Goal: Task Accomplishment & Management: Complete application form

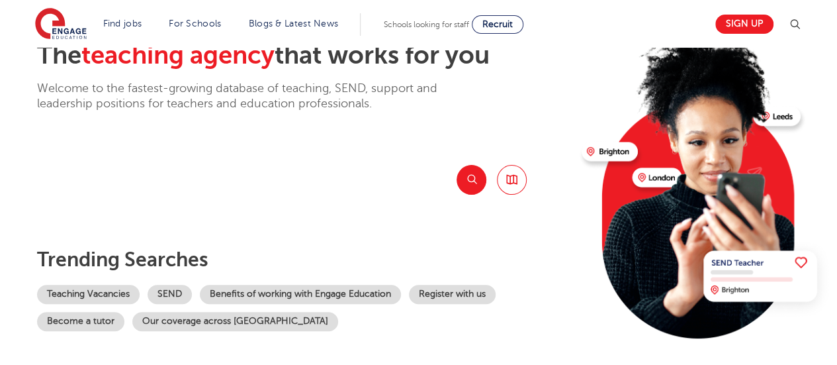
scroll to position [66, 0]
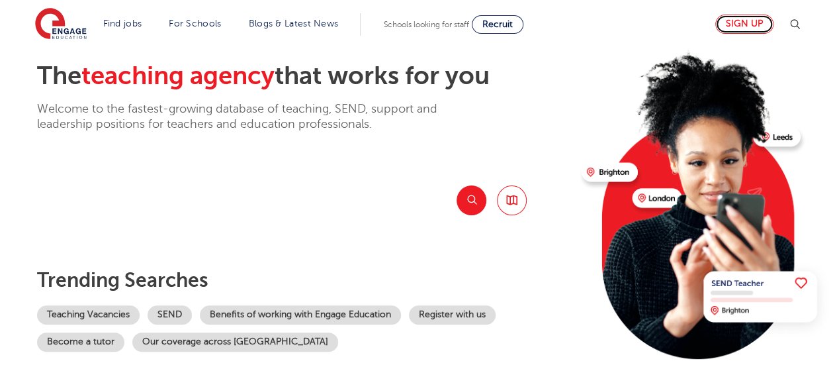
click at [743, 19] on link "Sign up" at bounding box center [744, 24] width 58 height 19
click at [752, 18] on link "Sign up" at bounding box center [744, 24] width 58 height 19
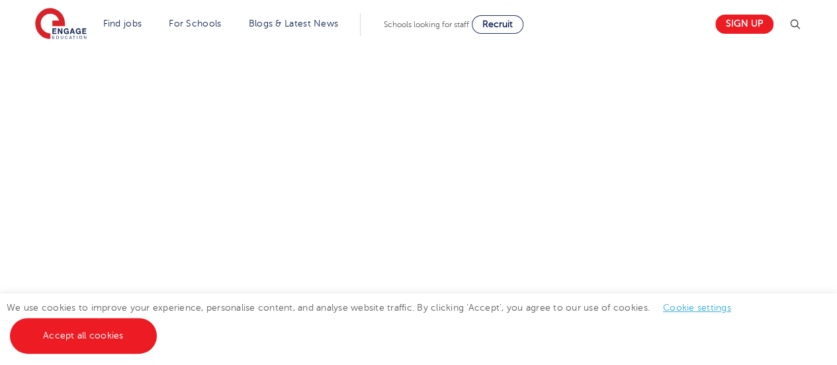
scroll to position [833, 0]
click at [654, 132] on div "Let us know more about you!" at bounding box center [418, 0] width 803 height 763
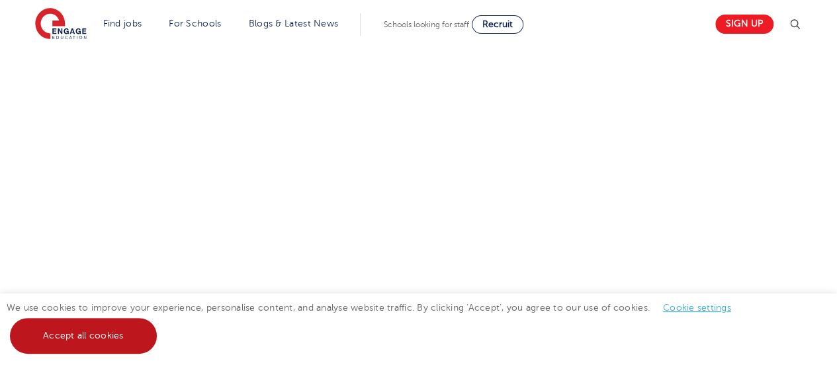
click at [73, 334] on link "Accept all cookies" at bounding box center [83, 336] width 147 height 36
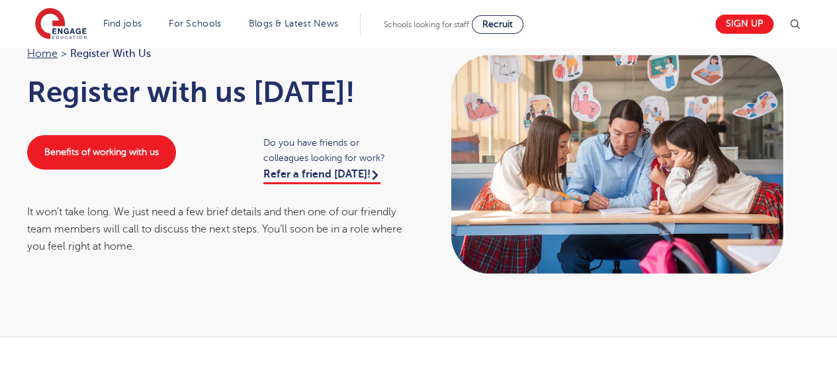
scroll to position [0, 0]
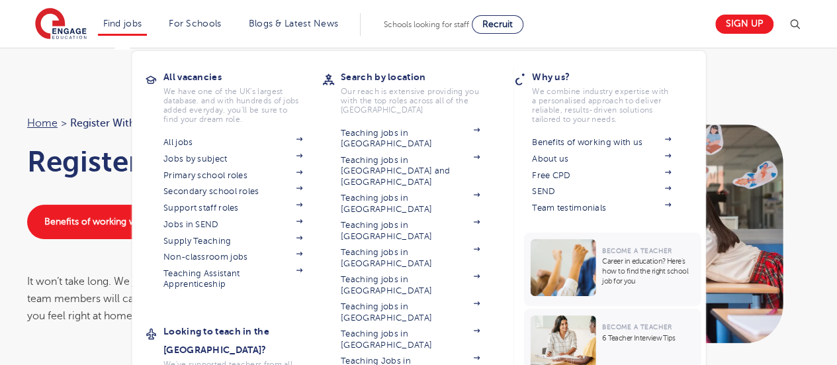
click at [302, 153] on section "All jobs Jobs by subject Primary school roles Secondary school roles Support st…" at bounding box center [242, 212] width 159 height 156
click at [302, 154] on img at bounding box center [299, 156] width 7 height 4
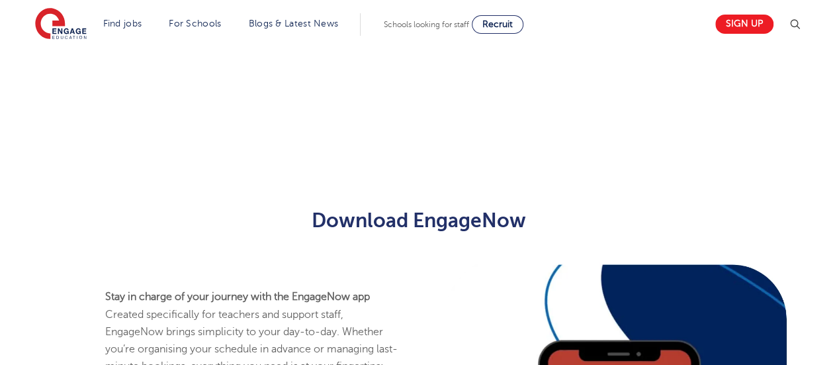
scroll to position [596, 0]
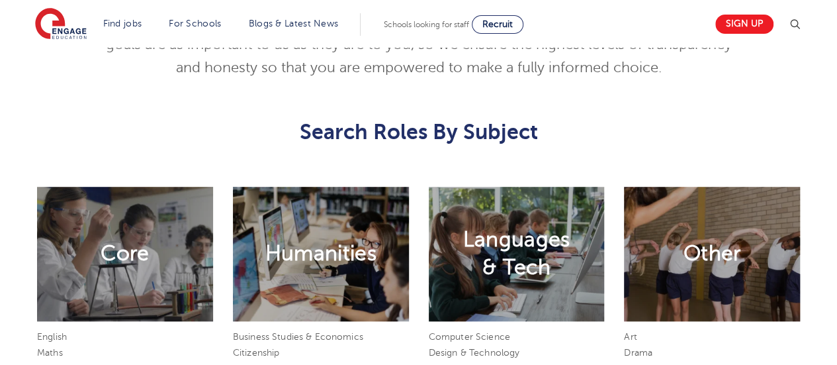
scroll to position [596, 0]
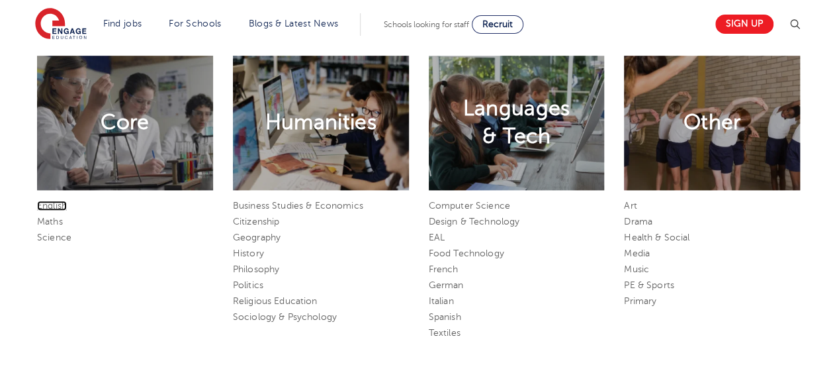
click at [56, 203] on link "English" at bounding box center [52, 206] width 30 height 10
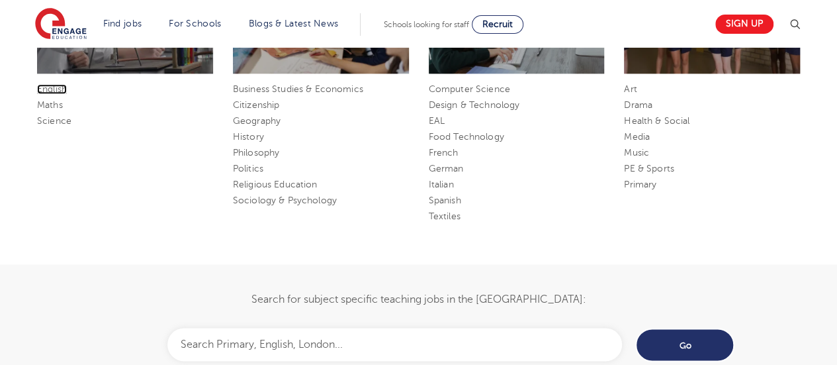
scroll to position [794, 0]
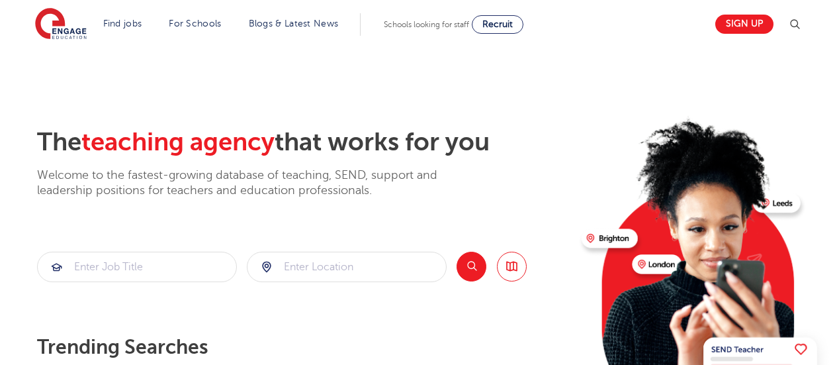
scroll to position [265, 0]
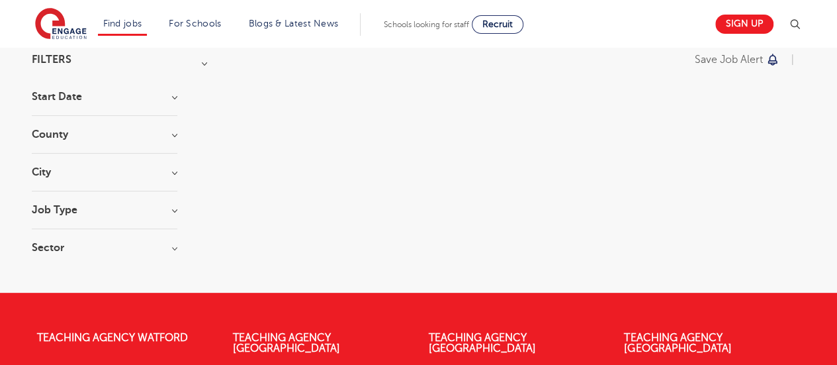
scroll to position [66, 0]
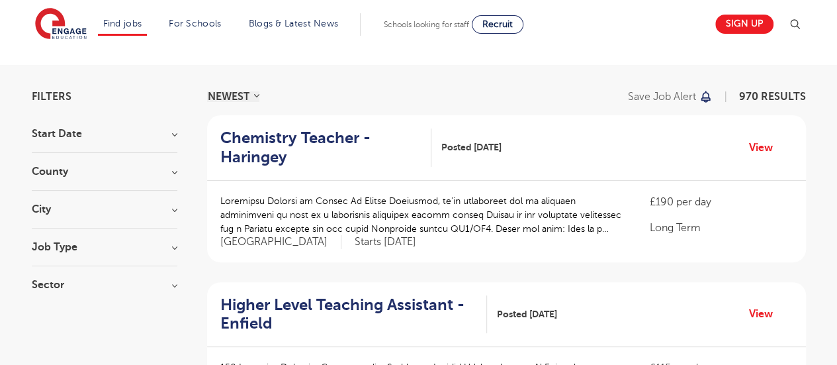
click at [175, 134] on h3 "Start Date" at bounding box center [105, 133] width 146 height 11
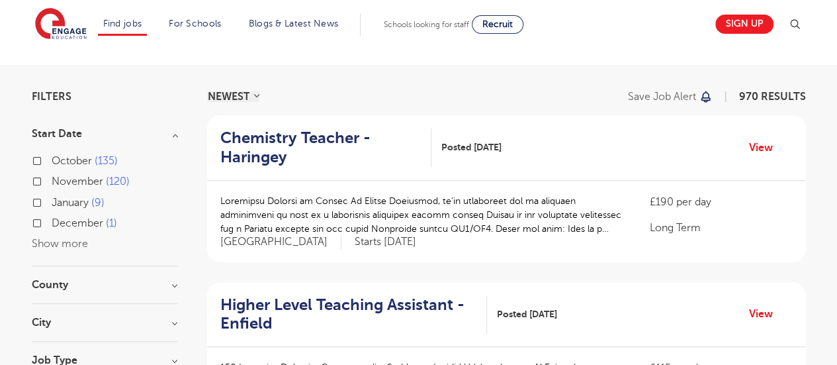
click at [52, 201] on label "[DATE]" at bounding box center [78, 202] width 53 height 17
click at [52, 201] on input "[DATE]" at bounding box center [56, 201] width 9 height 9
checkbox input "true"
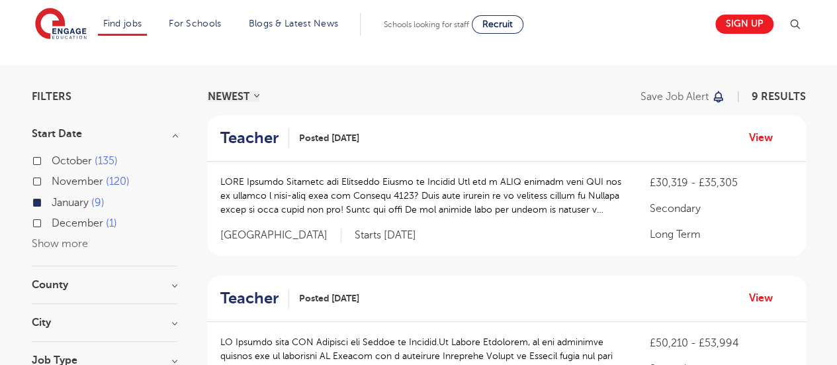
scroll to position [132, 0]
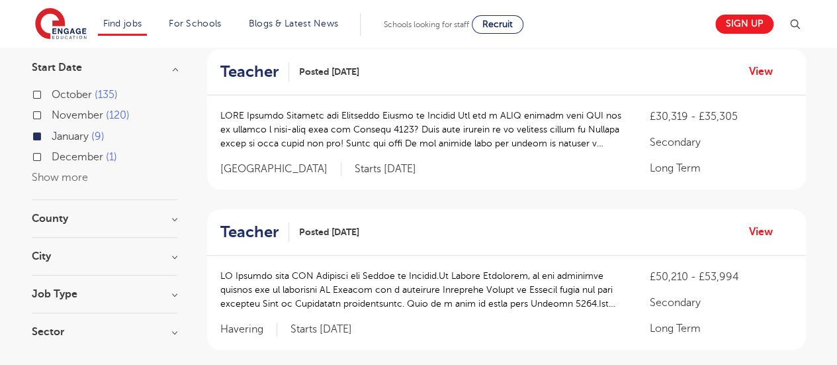
click at [171, 219] on h3 "County" at bounding box center [105, 218] width 146 height 11
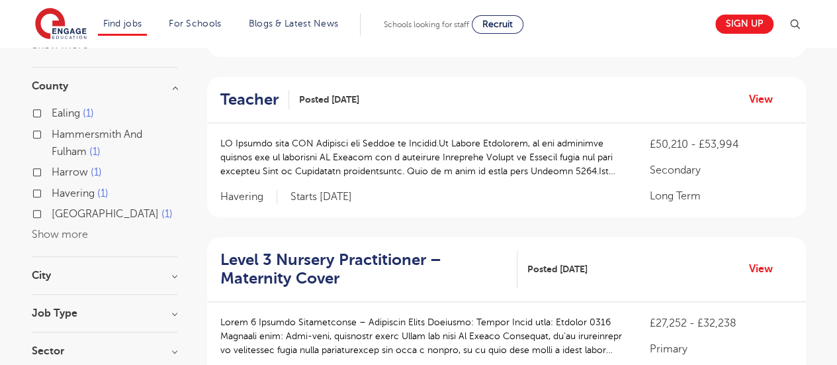
scroll to position [331, 0]
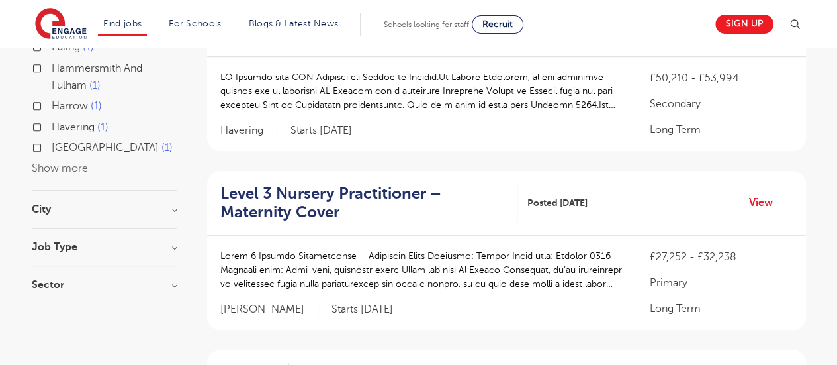
click at [59, 163] on button "Show more" at bounding box center [60, 168] width 56 height 12
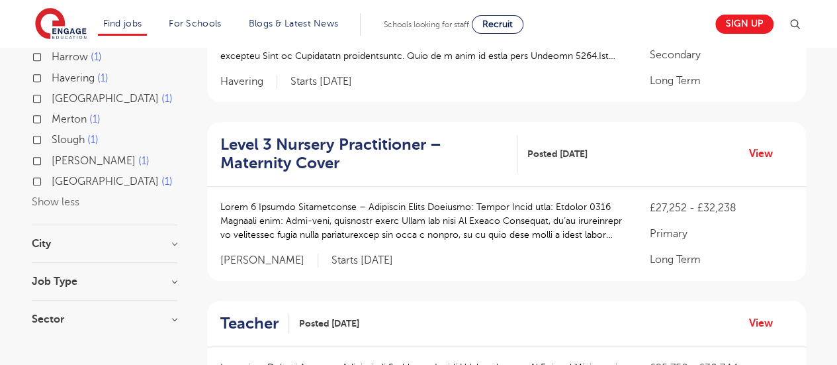
scroll to position [397, 0]
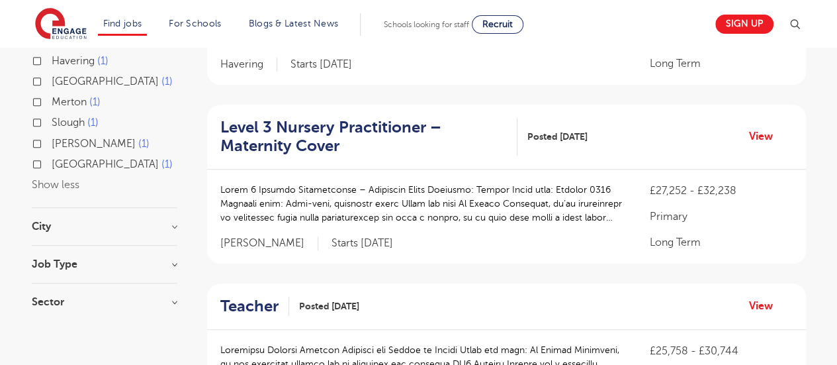
click at [52, 163] on label "[GEOGRAPHIC_DATA] 1" at bounding box center [112, 164] width 121 height 17
click at [52, 163] on input "[GEOGRAPHIC_DATA] 1" at bounding box center [56, 162] width 9 height 9
checkbox input "true"
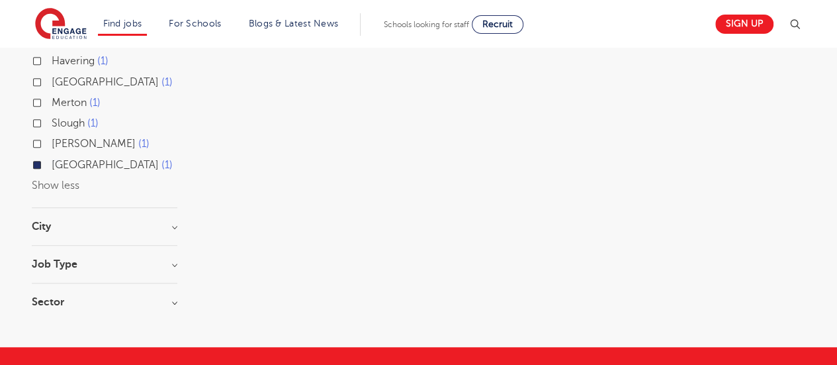
click at [172, 228] on h3 "City" at bounding box center [105, 226] width 146 height 11
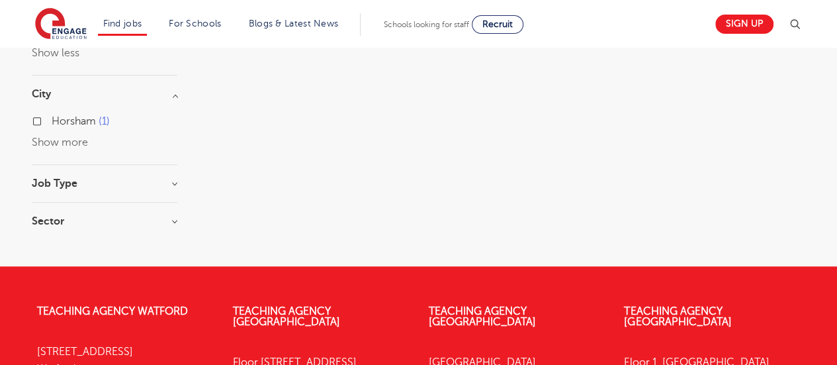
scroll to position [508, 0]
click at [175, 183] on h3 "Job Type" at bounding box center [105, 183] width 146 height 11
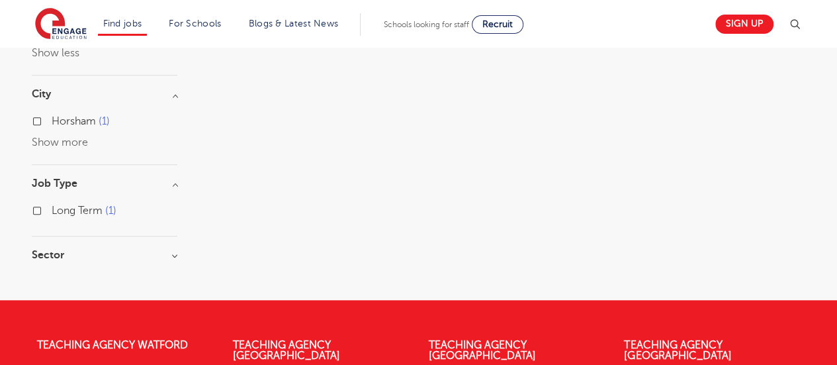
click at [52, 208] on label "Long Term 1" at bounding box center [84, 210] width 65 height 17
click at [52, 208] on input "Long Term 1" at bounding box center [56, 208] width 9 height 9
checkbox input "true"
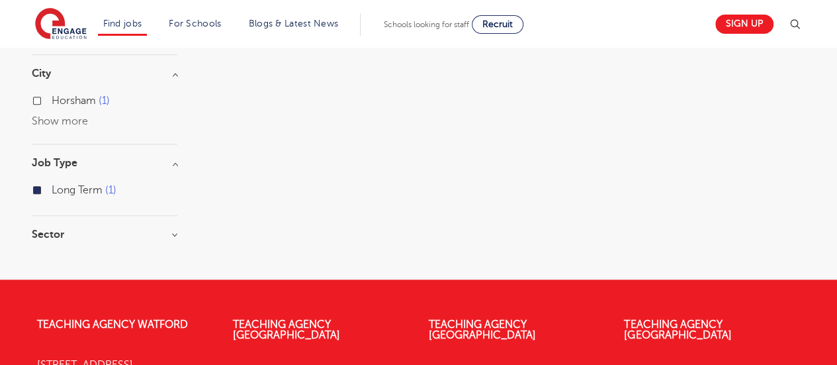
scroll to position [488, 0]
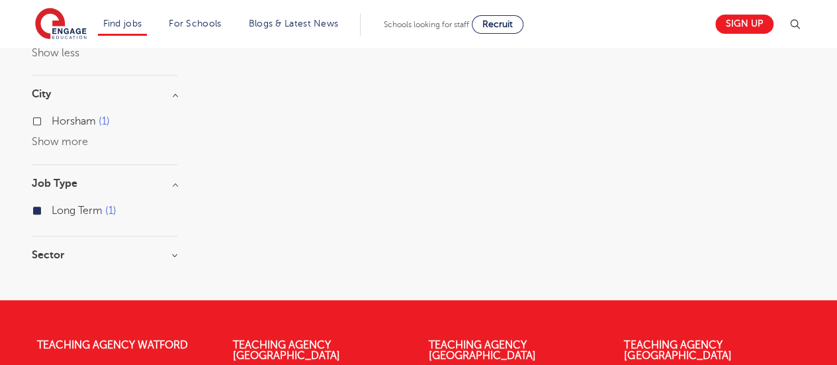
click at [175, 256] on h3 "Sector" at bounding box center [105, 254] width 146 height 11
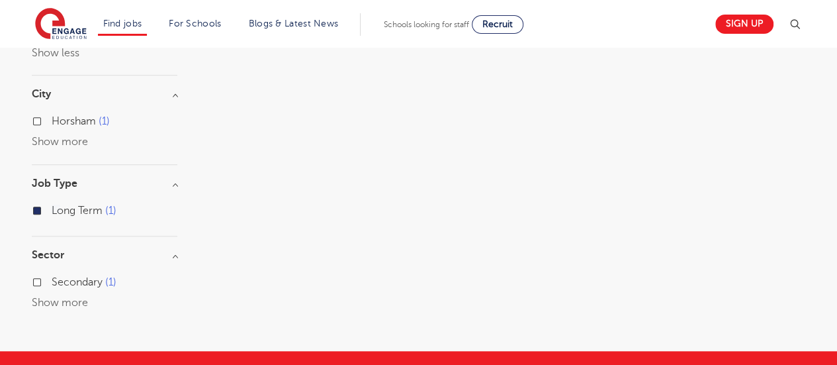
click at [52, 278] on label "Secondary 1" at bounding box center [84, 281] width 65 height 17
click at [52, 278] on input "Secondary 1" at bounding box center [56, 280] width 9 height 9
checkbox input "true"
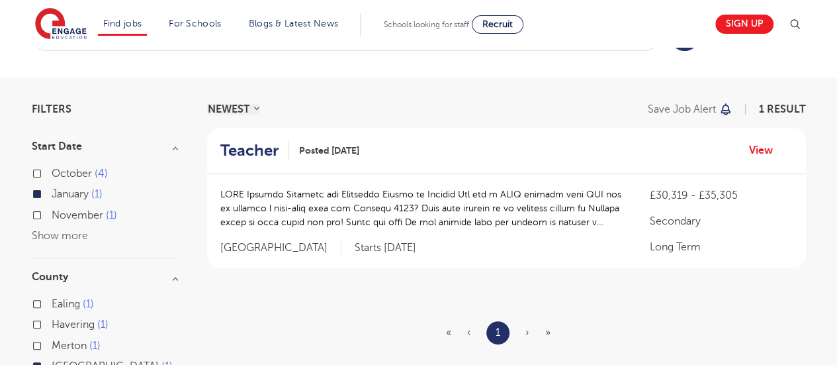
scroll to position [66, 0]
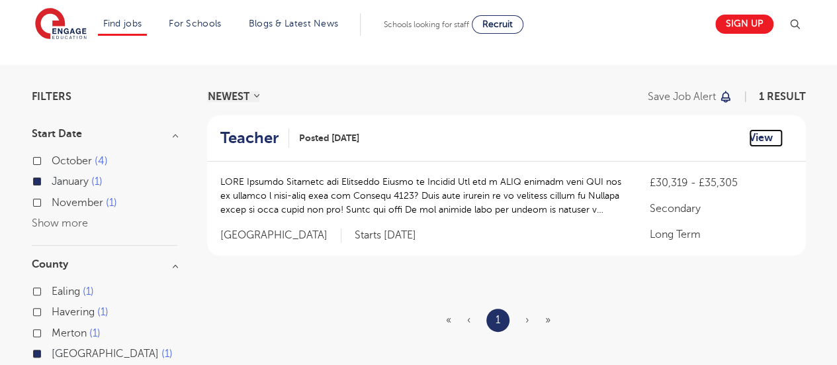
click at [760, 135] on link "View" at bounding box center [766, 137] width 34 height 17
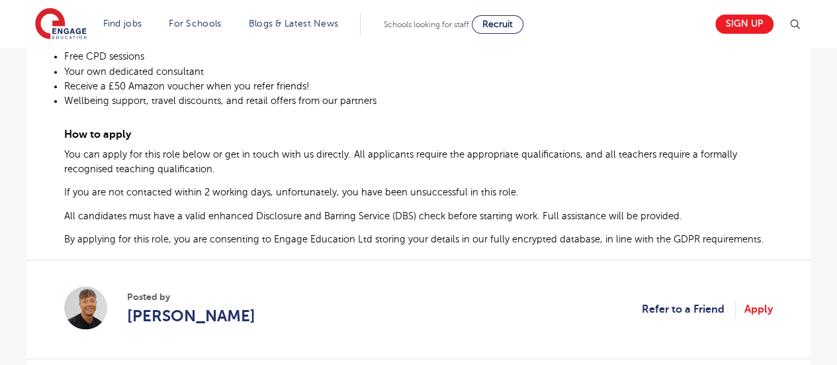
scroll to position [728, 0]
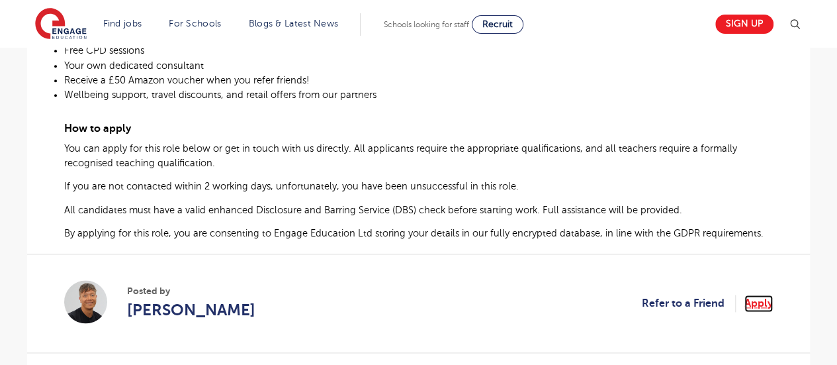
click at [756, 300] on link "Apply" at bounding box center [758, 302] width 28 height 17
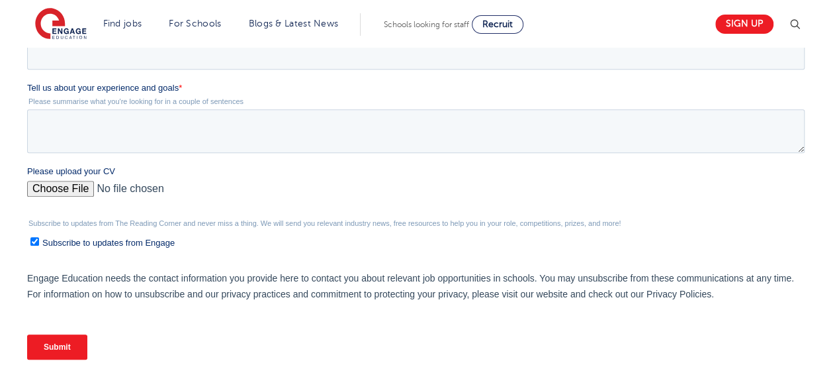
scroll to position [397, 0]
